Goal: Navigation & Orientation: Understand site structure

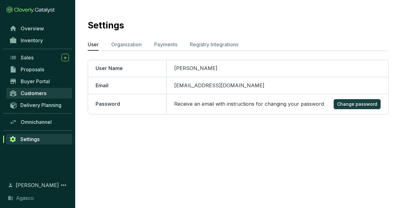
click at [50, 90] on link "Customers" at bounding box center [39, 93] width 66 height 11
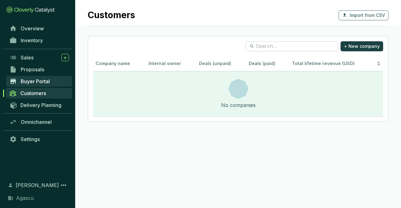
click at [29, 77] on link "Buyer Portal" at bounding box center [39, 81] width 66 height 11
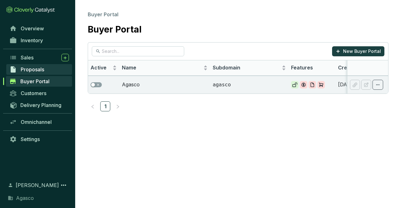
click at [25, 68] on span "Proposals" at bounding box center [32, 69] width 23 height 6
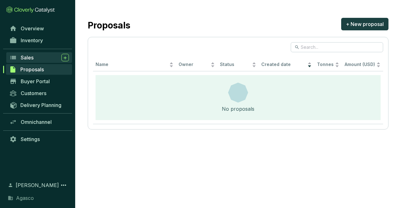
click at [31, 59] on span "Sales" at bounding box center [27, 57] width 13 height 6
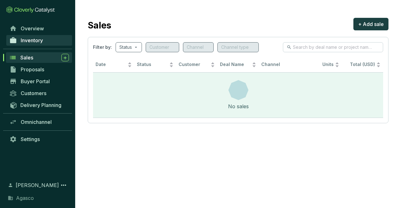
click at [31, 40] on span "Inventory" at bounding box center [32, 40] width 22 height 6
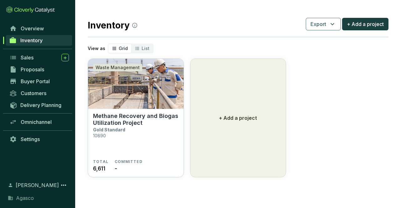
click at [33, 35] on div "Inventory" at bounding box center [37, 40] width 75 height 12
click at [34, 27] on span "Overview" at bounding box center [32, 28] width 23 height 6
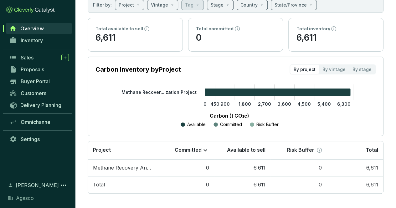
scroll to position [40, 0]
